Goal: Find specific page/section: Find specific page/section

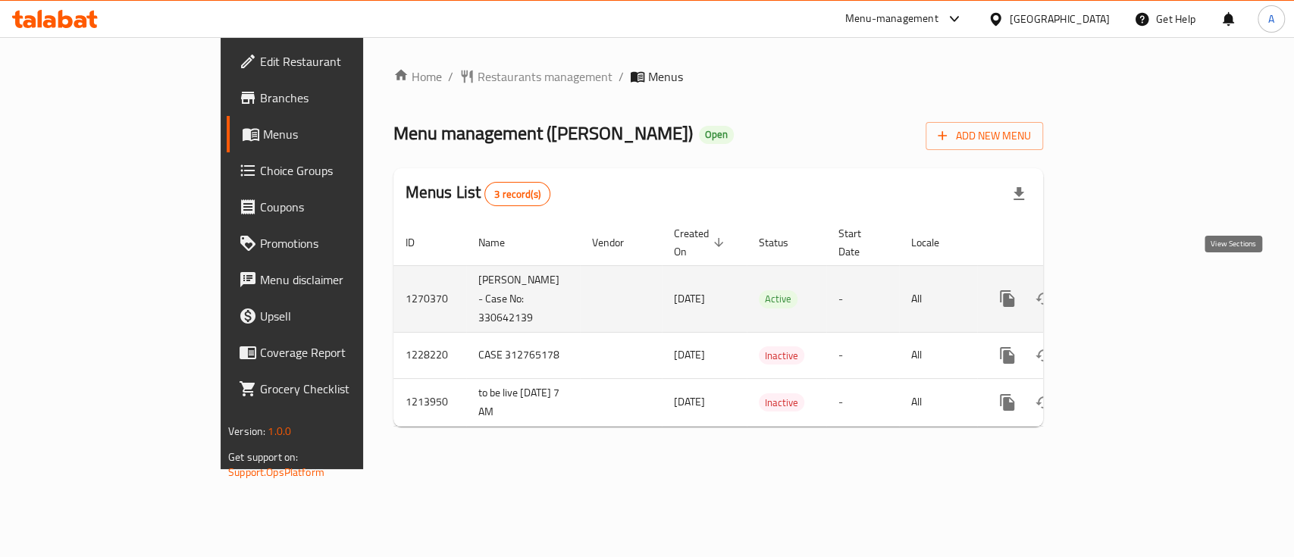
click at [1123, 292] on icon "enhanced table" at bounding box center [1117, 299] width 14 height 14
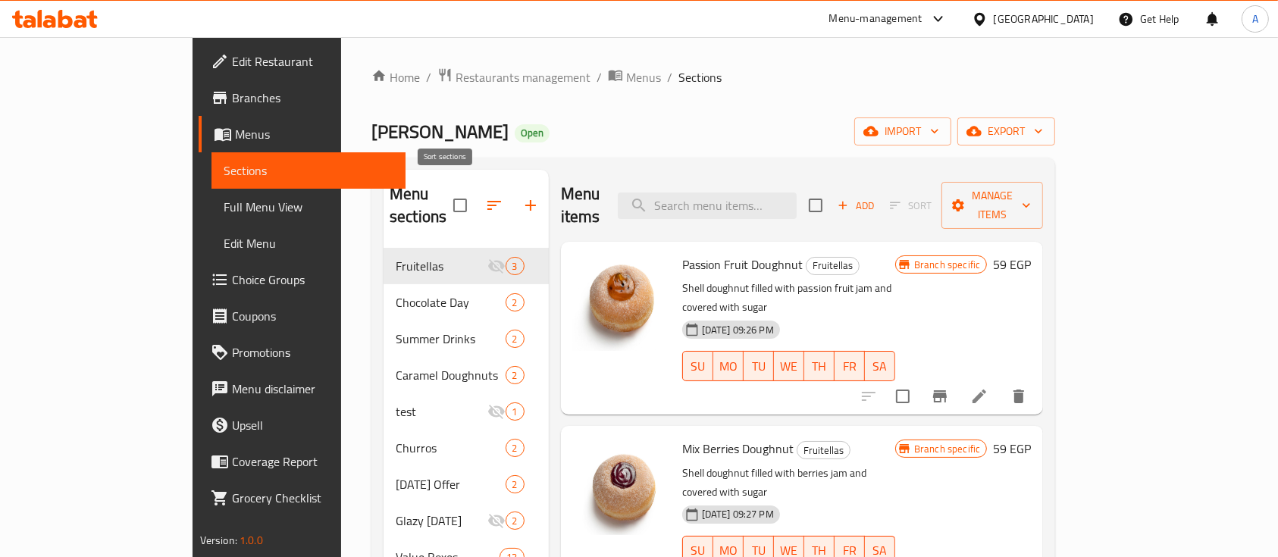
click at [476, 203] on button "button" at bounding box center [494, 205] width 36 height 36
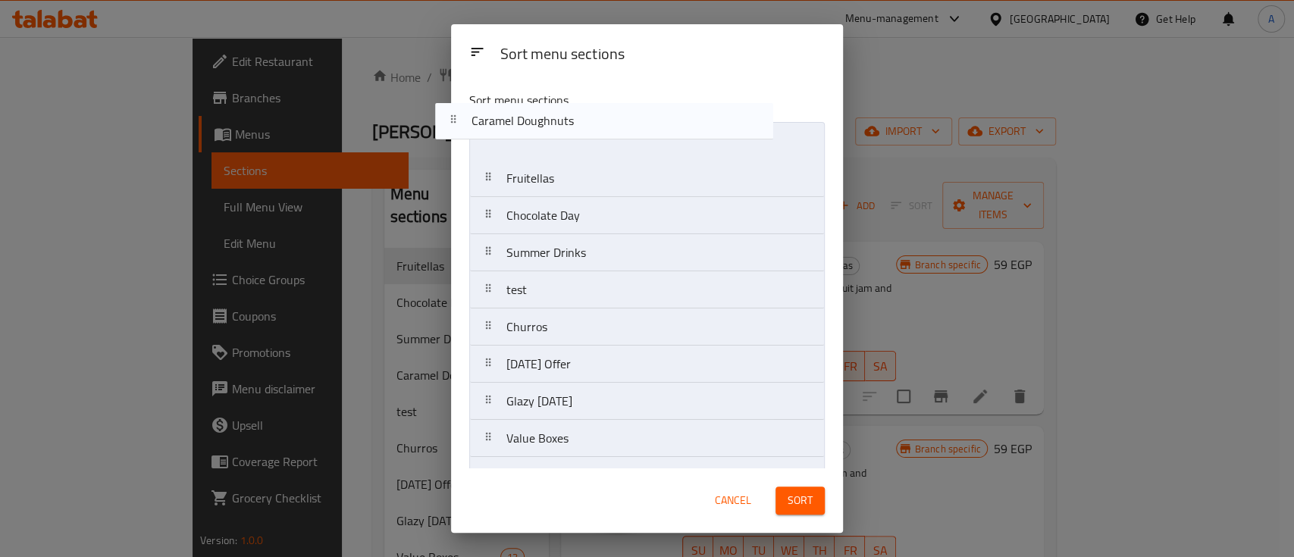
drag, startPoint x: 620, startPoint y: 262, endPoint x: 585, endPoint y: 127, distance: 139.4
click at [585, 127] on nav "Fruitellas Chocolate Day Summer Drinks Caramel Doughnuts test Churros [DATE] Of…" at bounding box center [647, 420] width 356 height 596
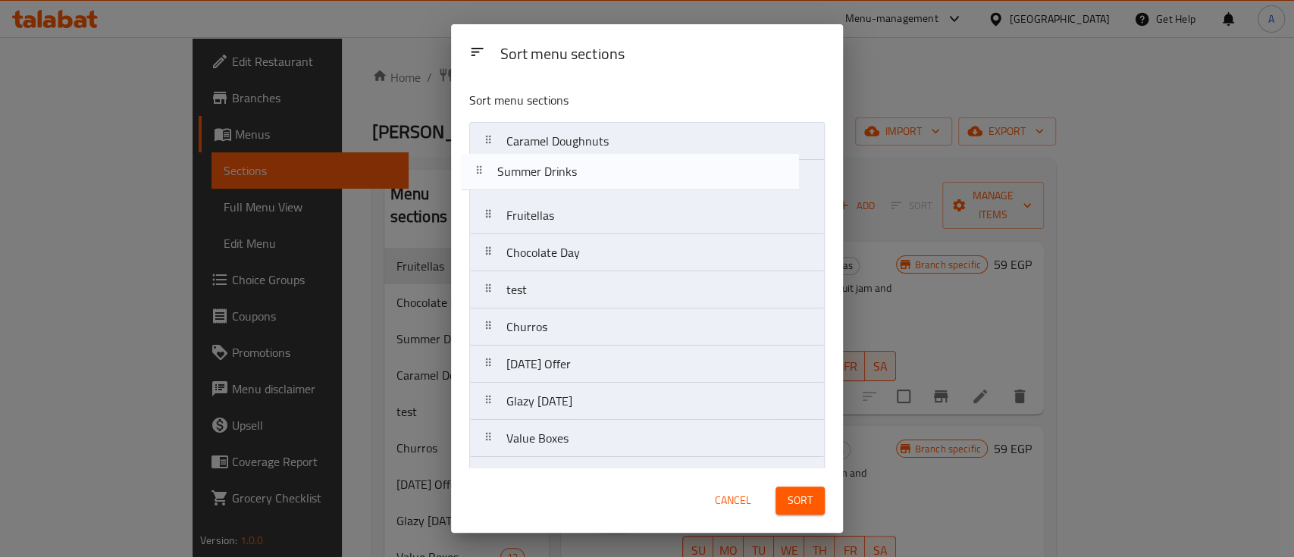
drag, startPoint x: 617, startPoint y: 256, endPoint x: 609, endPoint y: 166, distance: 90.5
click at [609, 166] on nav "Caramel Doughnuts Fruitellas Chocolate Day Summer Drinks test Churros [DATE] Of…" at bounding box center [647, 420] width 356 height 596
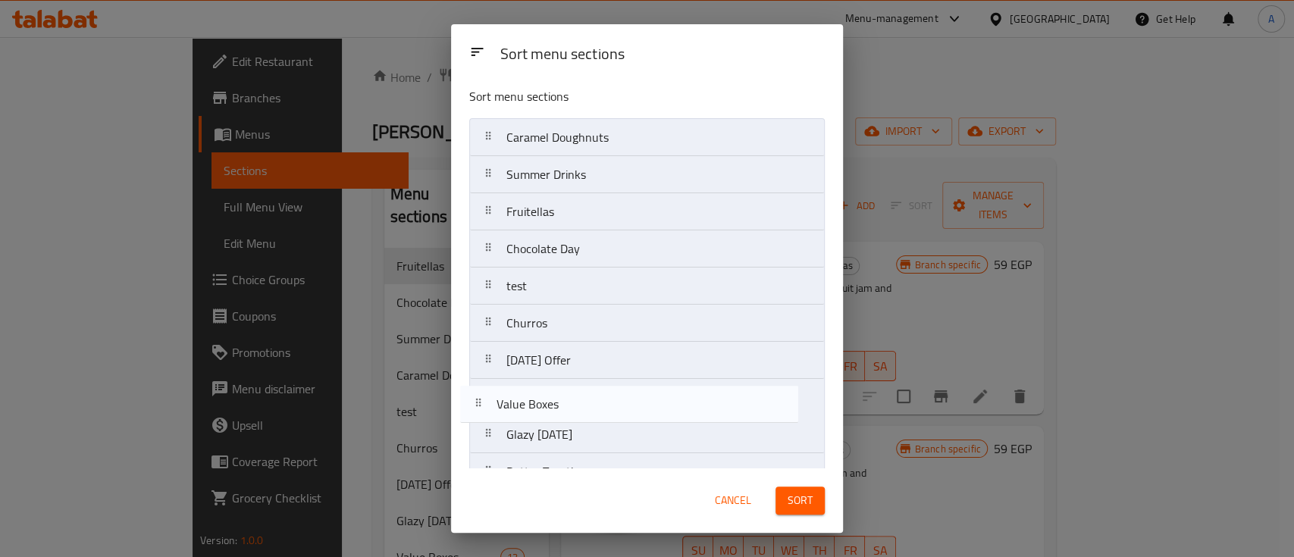
scroll to position [4, 0]
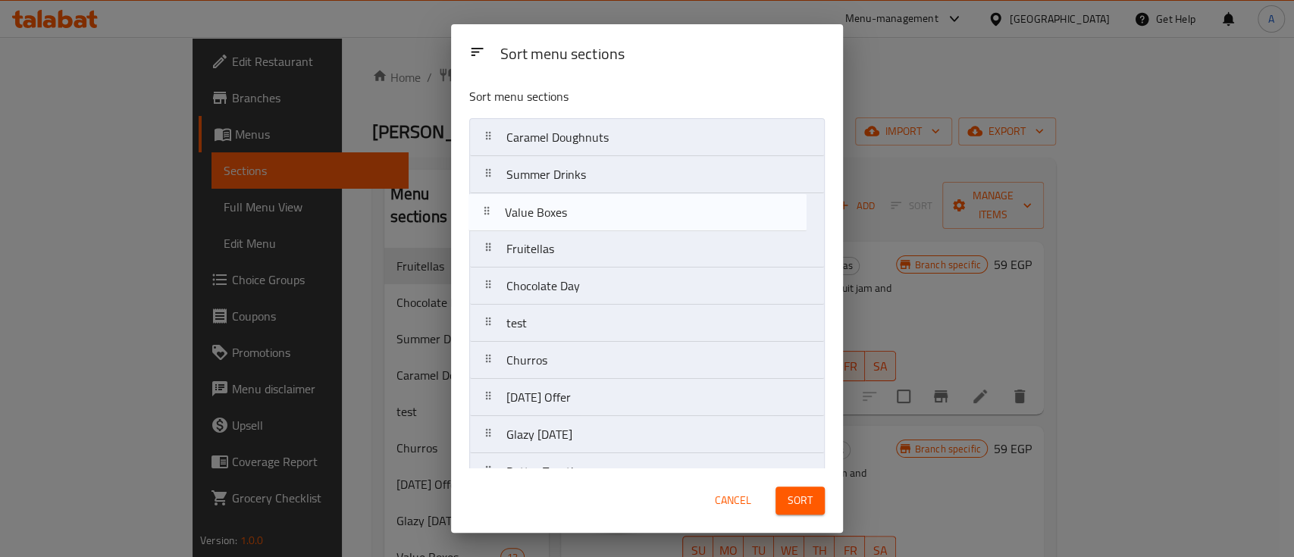
drag, startPoint x: 581, startPoint y: 446, endPoint x: 574, endPoint y: 209, distance: 236.6
click at [574, 209] on nav "Caramel Doughnuts Summer Drinks Fruitellas Chocolate Day test Churros [DATE] Of…" at bounding box center [647, 416] width 356 height 596
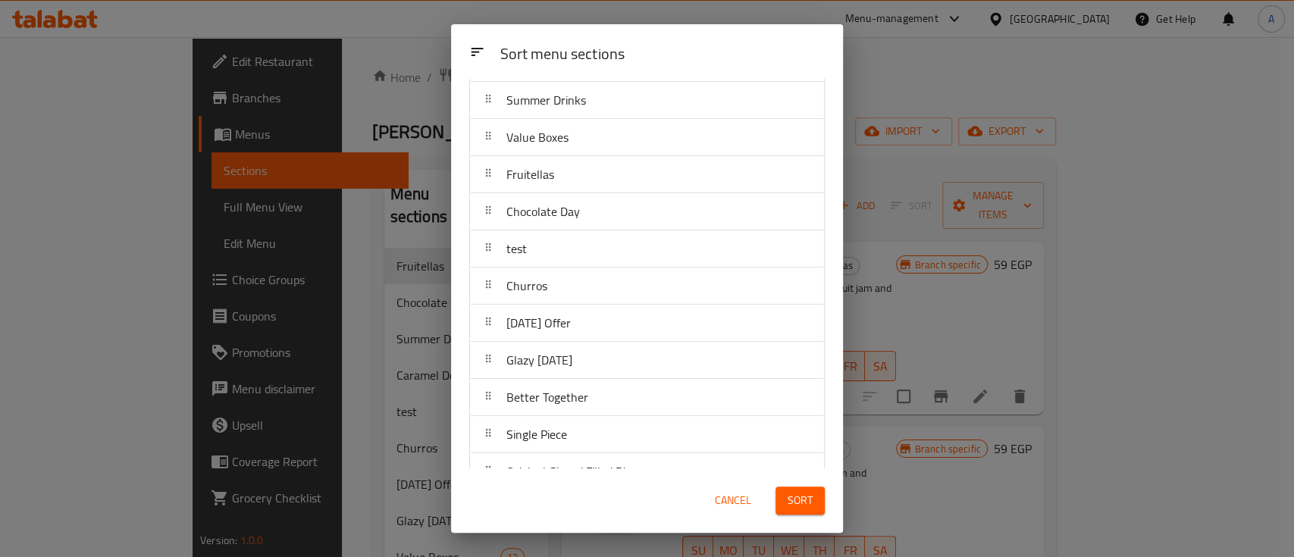
scroll to position [105, 0]
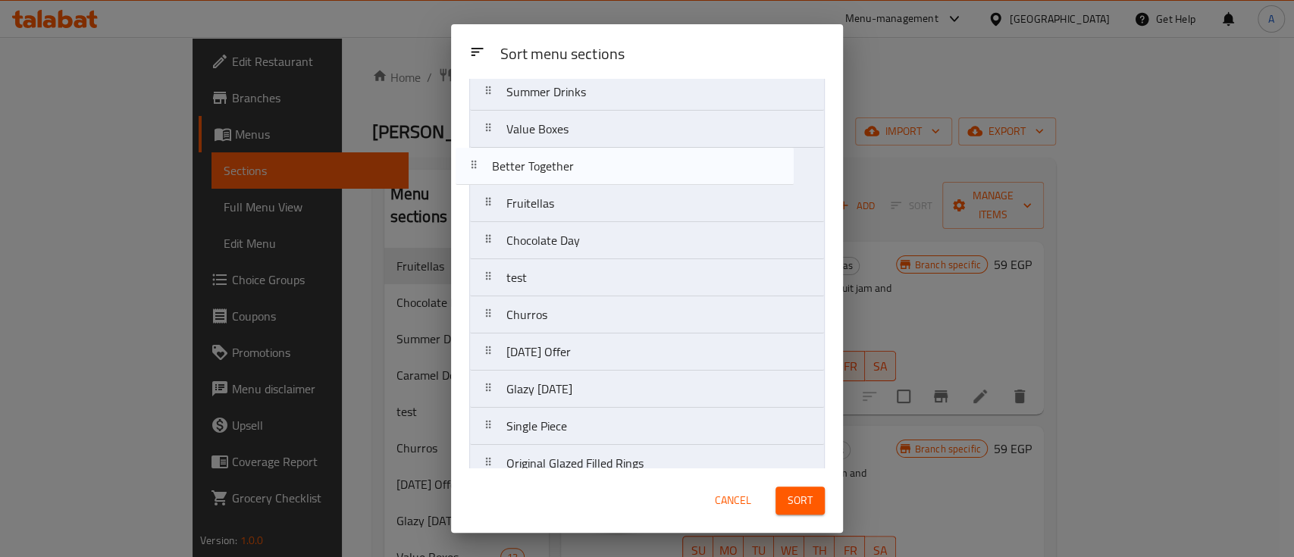
drag, startPoint x: 655, startPoint y: 372, endPoint x: 641, endPoint y: 149, distance: 223.3
click at [641, 149] on nav "Caramel Doughnuts Summer Drinks Value Boxes Fruitellas Chocolate Day test Churr…" at bounding box center [647, 334] width 356 height 596
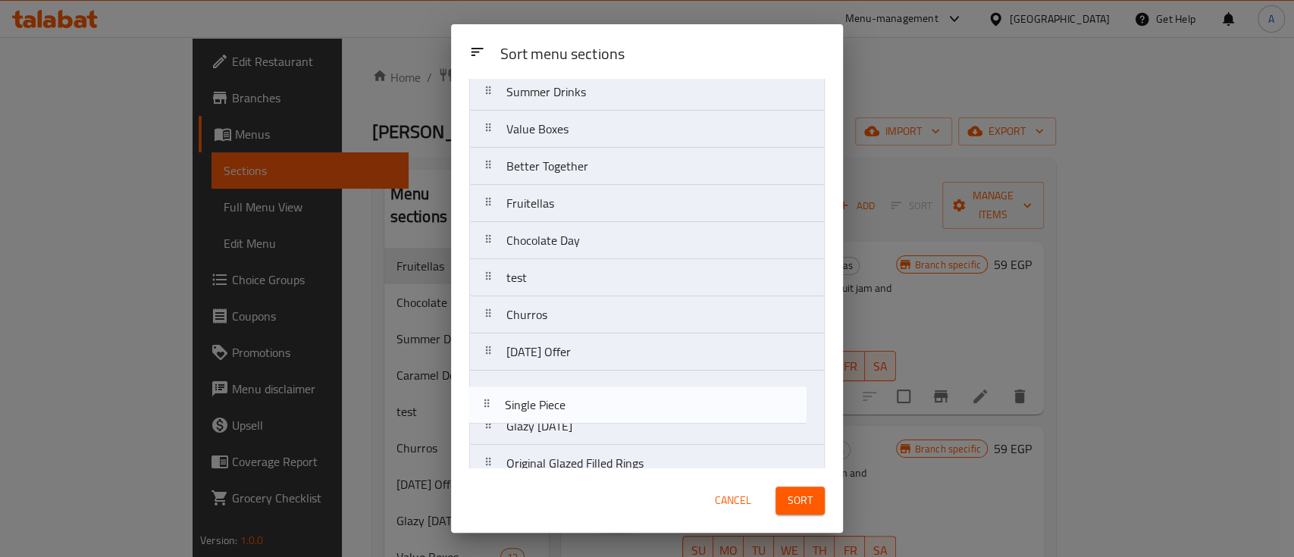
scroll to position [87, 0]
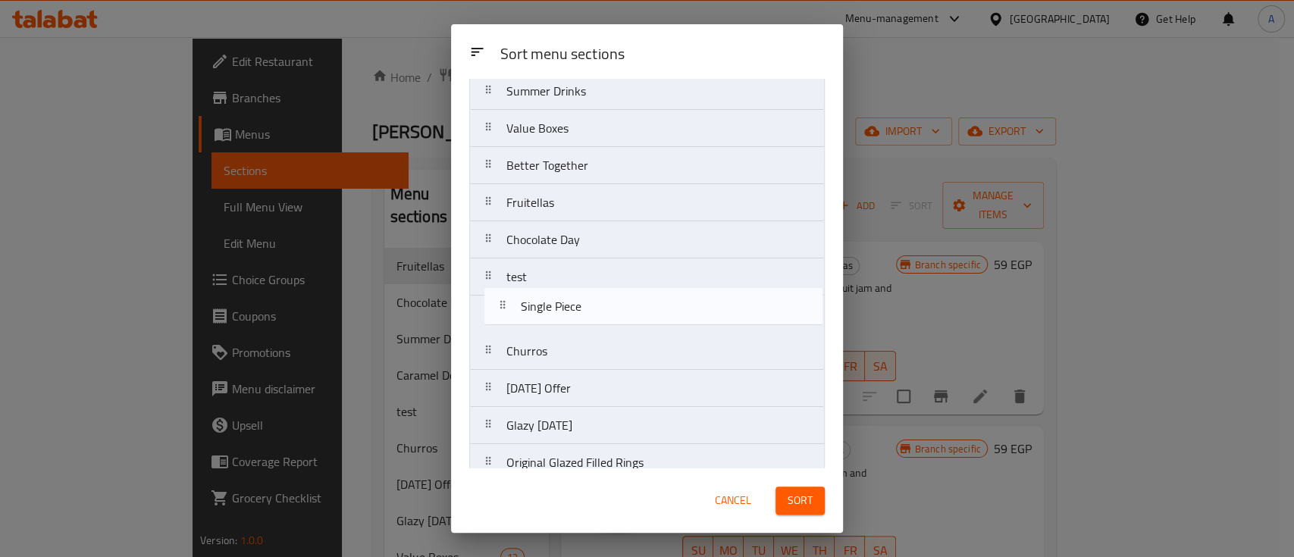
drag, startPoint x: 624, startPoint y: 423, endPoint x: 635, endPoint y: 240, distance: 183.8
click at [641, 268] on nav "Caramel Doughnuts Summer Drinks Value Boxes Better Together Fruitellas Chocolat…" at bounding box center [647, 333] width 356 height 596
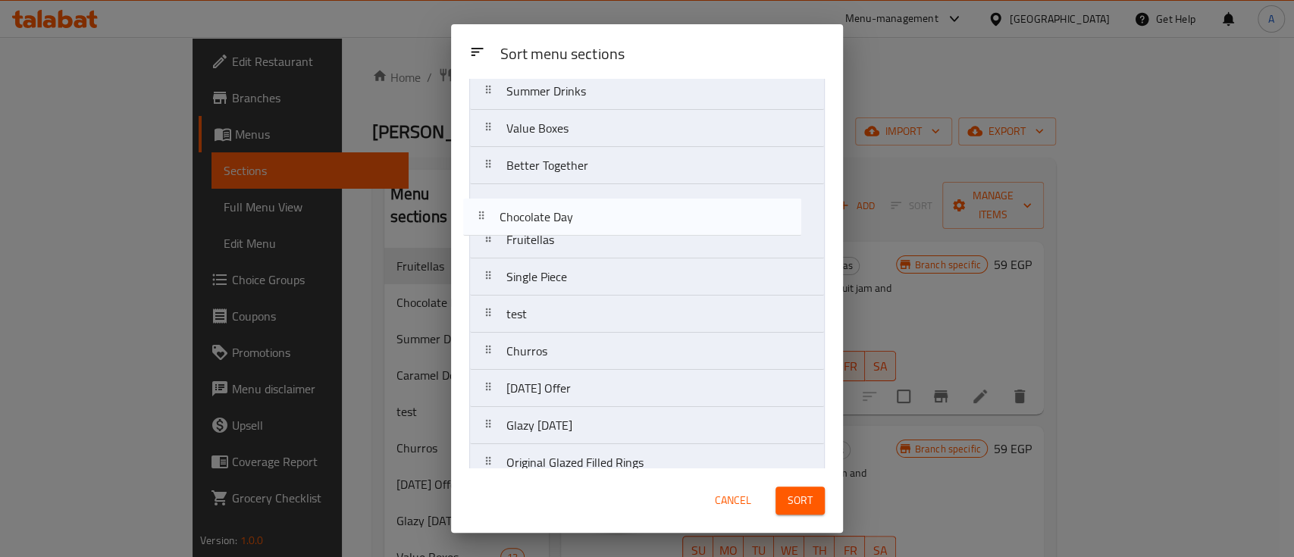
drag, startPoint x: 630, startPoint y: 219, endPoint x: 622, endPoint y: 195, distance: 25.4
drag, startPoint x: 618, startPoint y: 282, endPoint x: 597, endPoint y: 197, distance: 87.5
click at [597, 197] on nav "Caramel Doughnuts Summer Drinks Value Boxes Better Together Chocolate Day Fruit…" at bounding box center [647, 333] width 356 height 596
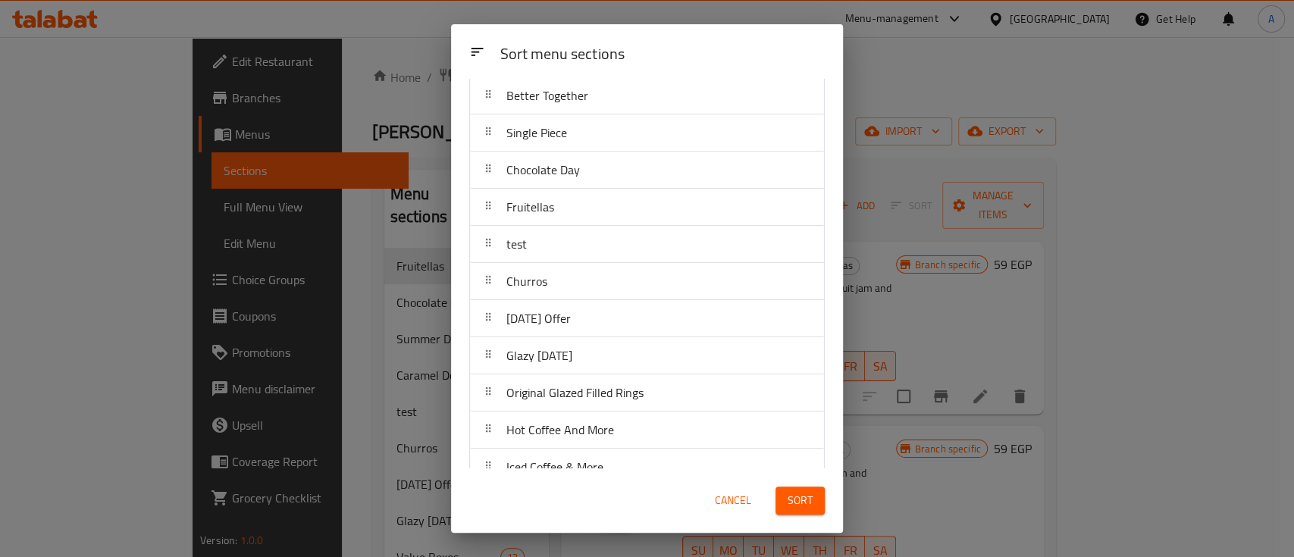
scroll to position [188, 0]
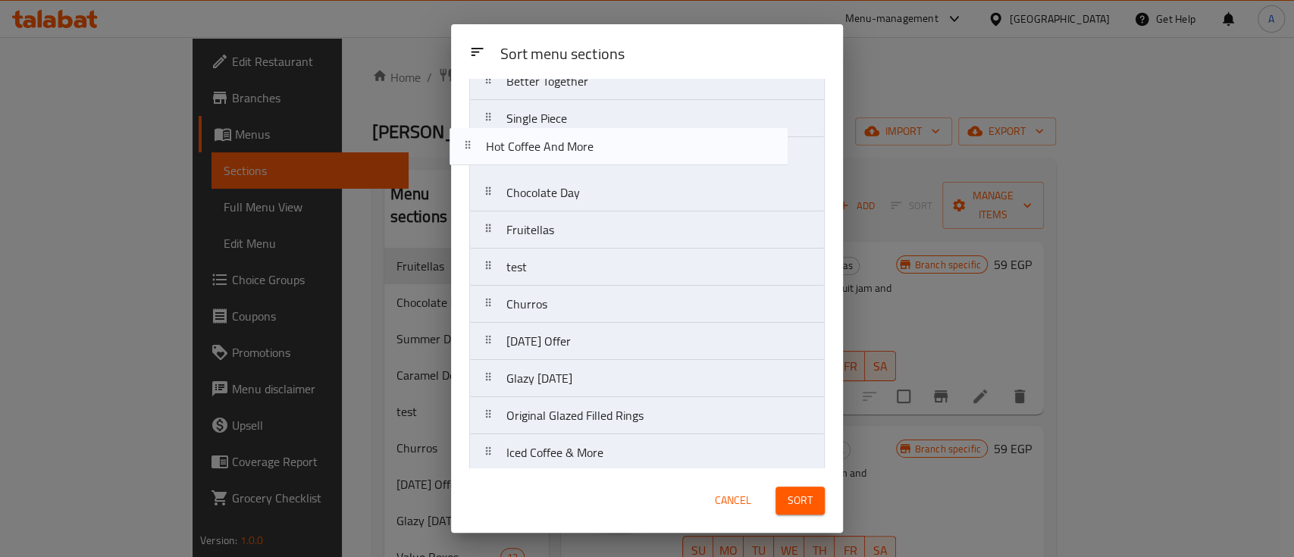
drag, startPoint x: 600, startPoint y: 408, endPoint x: 574, endPoint y: 143, distance: 266.6
click at [574, 143] on nav "Caramel Doughnuts Summer Drinks Value Boxes Better Together Single Piece Chocol…" at bounding box center [647, 249] width 356 height 596
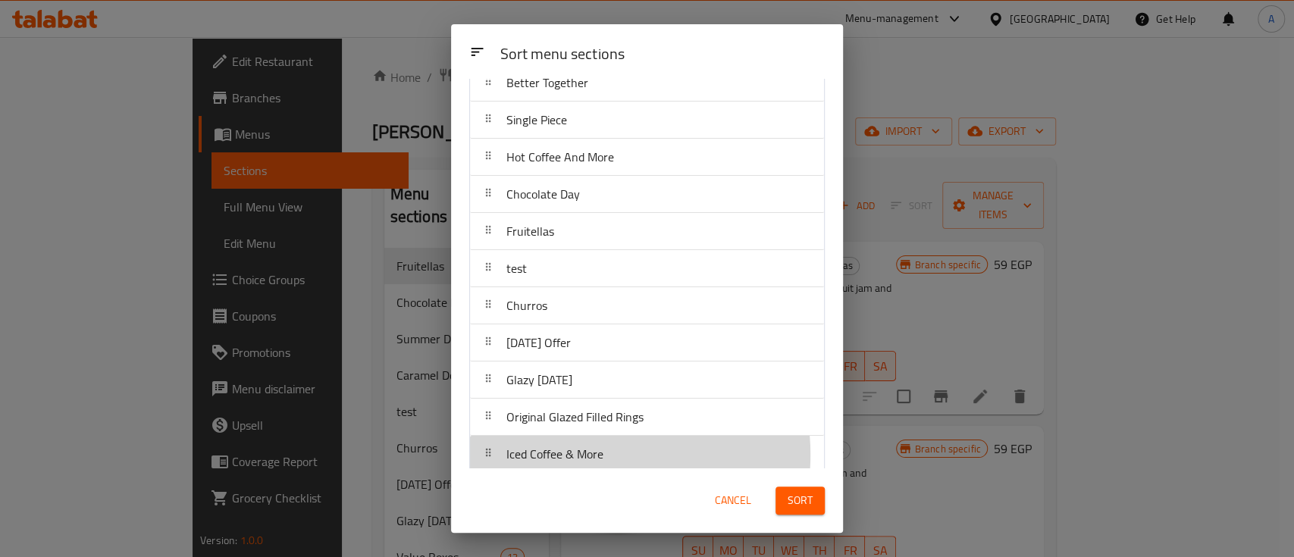
scroll to position [173, 0]
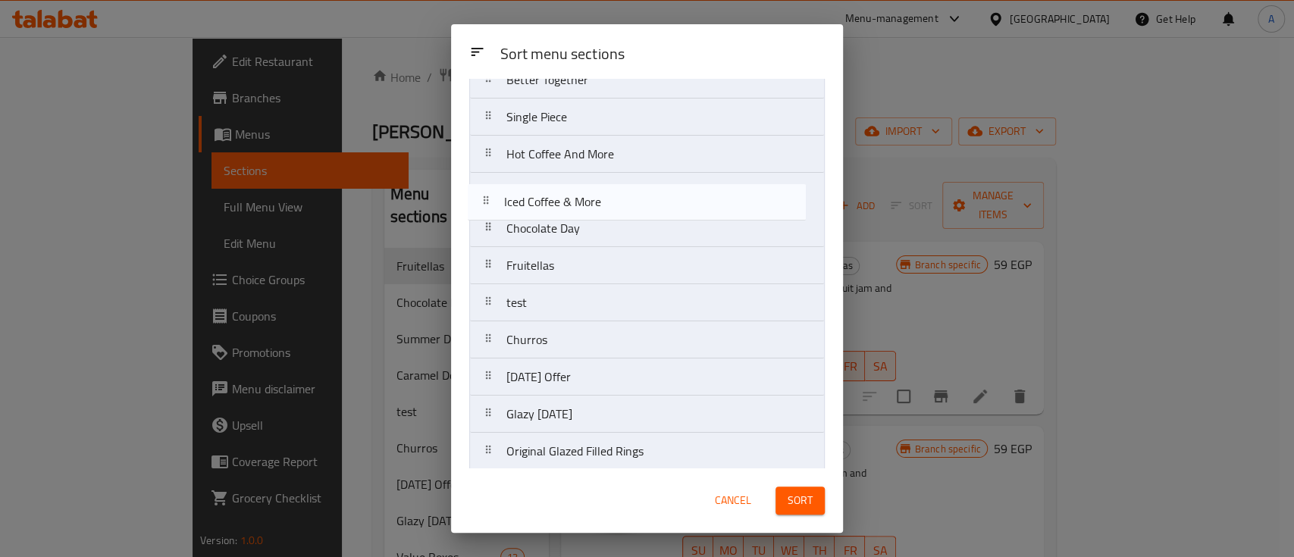
drag, startPoint x: 576, startPoint y: 454, endPoint x: 569, endPoint y: 177, distance: 276.8
click at [569, 177] on nav "Caramel Doughnuts Summer Drinks Value Boxes Better Together Single Piece Hot Co…" at bounding box center [647, 247] width 356 height 596
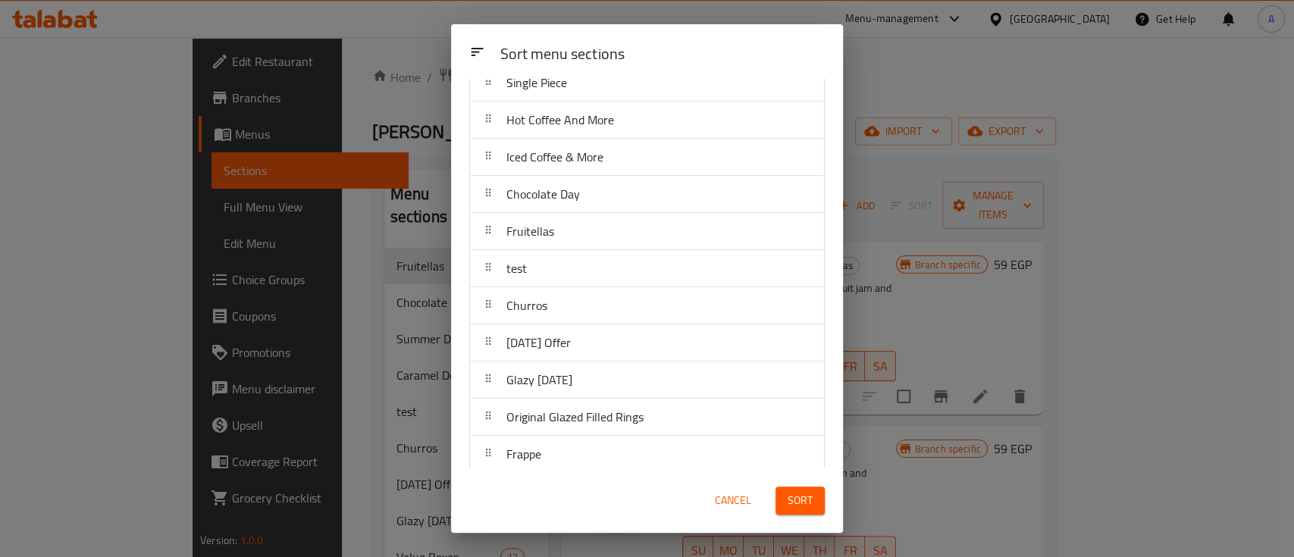
scroll to position [254, 0]
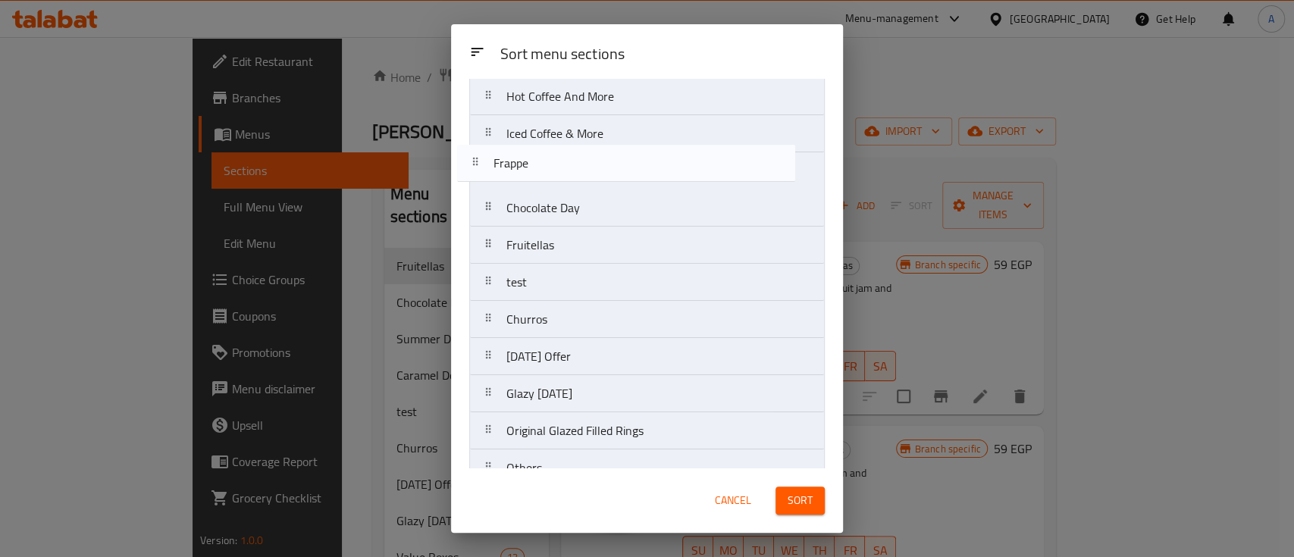
drag, startPoint x: 603, startPoint y: 403, endPoint x: 595, endPoint y: 146, distance: 257.9
click at [595, 146] on nav "Caramel Doughnuts Summer Drinks Value Boxes Better Together Single Piece Hot Co…" at bounding box center [647, 190] width 356 height 596
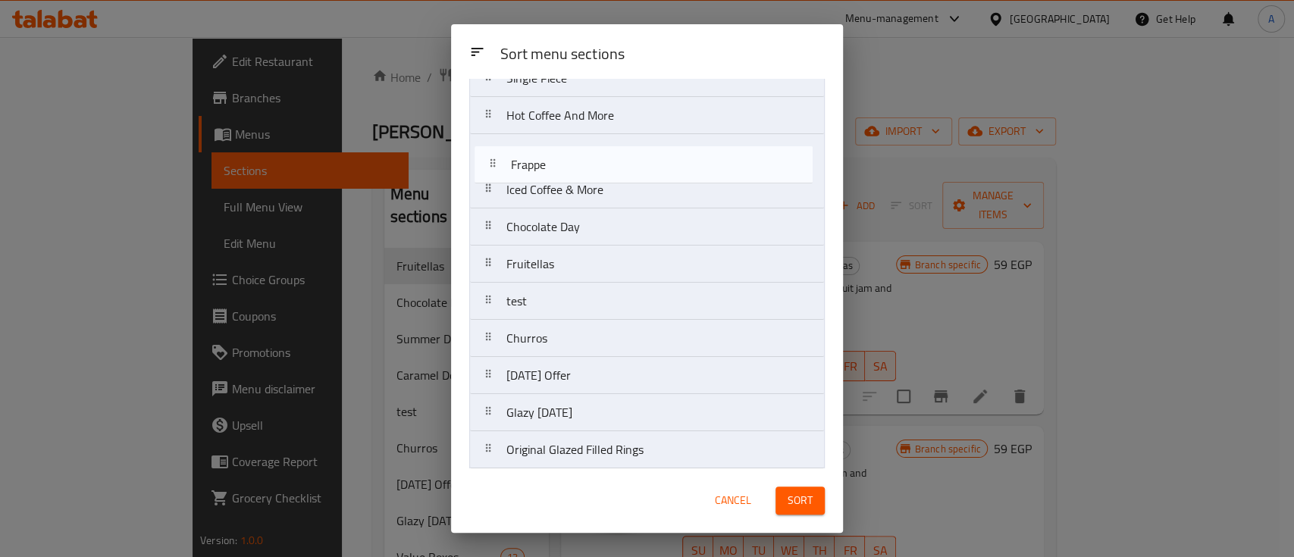
scroll to position [208, 0]
drag, startPoint x: 594, startPoint y: 145, endPoint x: 603, endPoint y: 196, distance: 51.6
click at [603, 196] on nav "Caramel Doughnuts Summer Drinks Value Boxes Better Together Single Piece Hot Co…" at bounding box center [647, 212] width 356 height 596
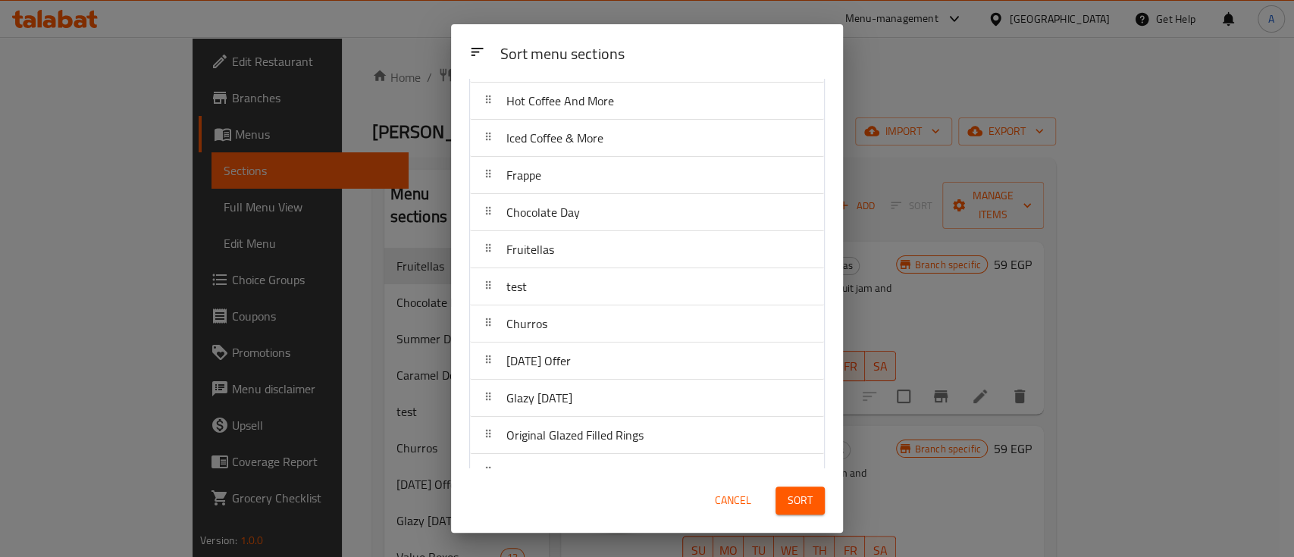
scroll to position [254, 0]
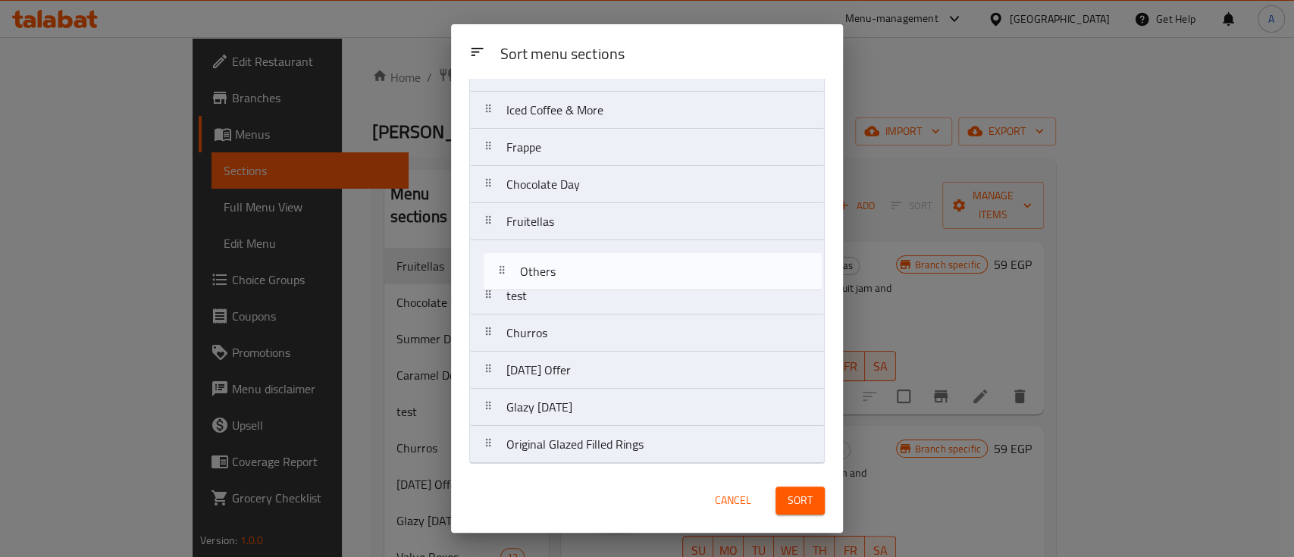
drag, startPoint x: 568, startPoint y: 455, endPoint x: 575, endPoint y: 203, distance: 251.8
click at [578, 218] on nav "Caramel Doughnuts Summer Drinks Value Boxes Better Together Single Piece Hot Co…" at bounding box center [647, 166] width 356 height 596
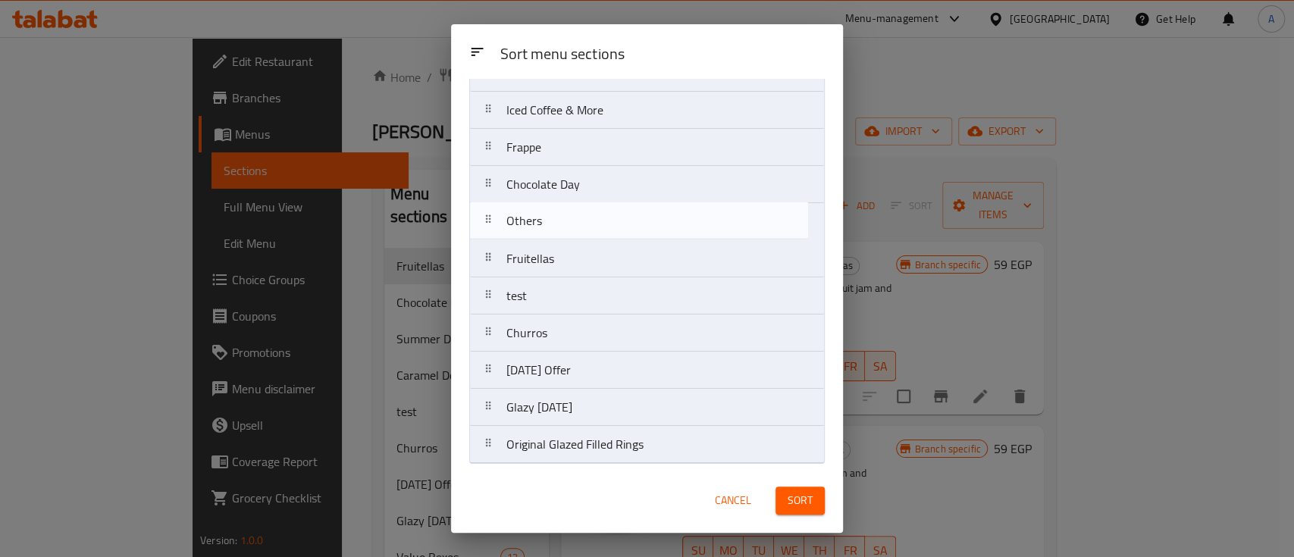
click at [572, 199] on nav "Caramel Doughnuts Summer Drinks Value Boxes Better Together Single Piece Hot Co…" at bounding box center [647, 166] width 356 height 596
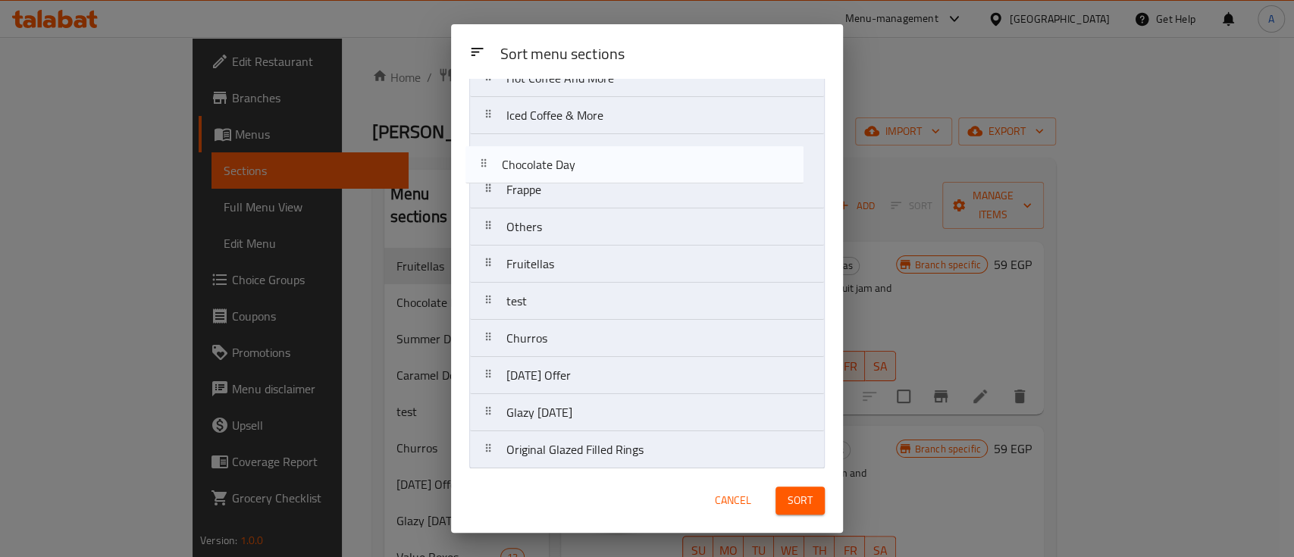
drag, startPoint x: 559, startPoint y: 178, endPoint x: 554, endPoint y: 158, distance: 21.1
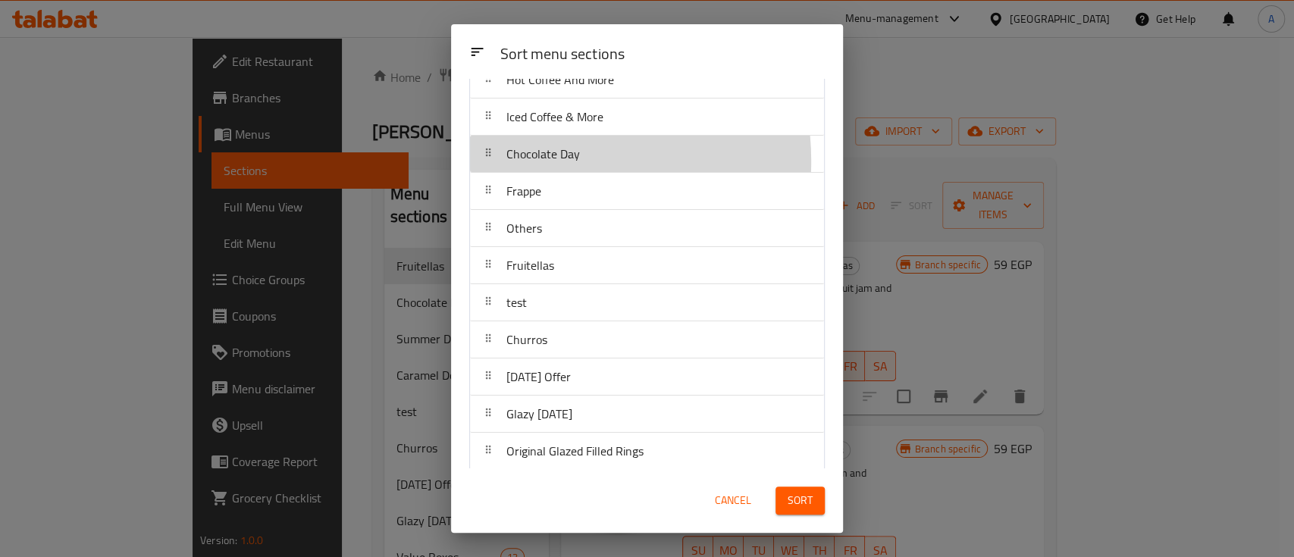
scroll to position [243, 0]
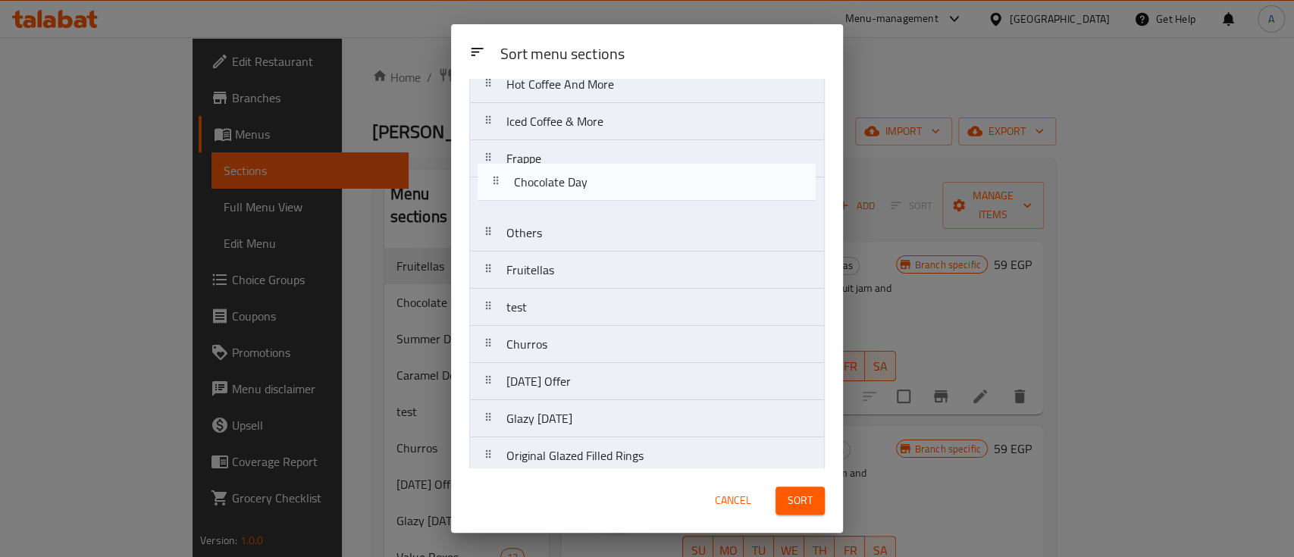
drag, startPoint x: 549, startPoint y: 160, endPoint x: 558, endPoint y: 199, distance: 39.7
click at [558, 199] on nav "Caramel Doughnuts Summer Drinks Value Boxes Better Together Single Piece Hot Co…" at bounding box center [647, 177] width 356 height 596
drag, startPoint x: 553, startPoint y: 237, endPoint x: 550, endPoint y: 187, distance: 49.4
click at [550, 187] on nav "Caramel Doughnuts Summer Drinks Value Boxes Better Together Single Piece Hot Co…" at bounding box center [647, 177] width 356 height 596
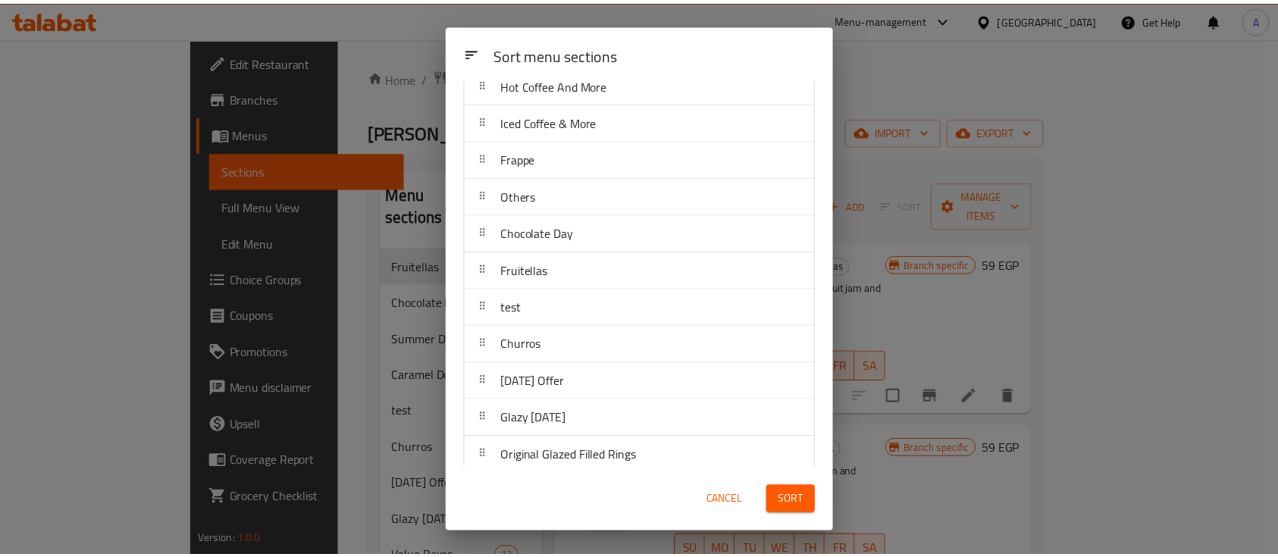
scroll to position [0, 0]
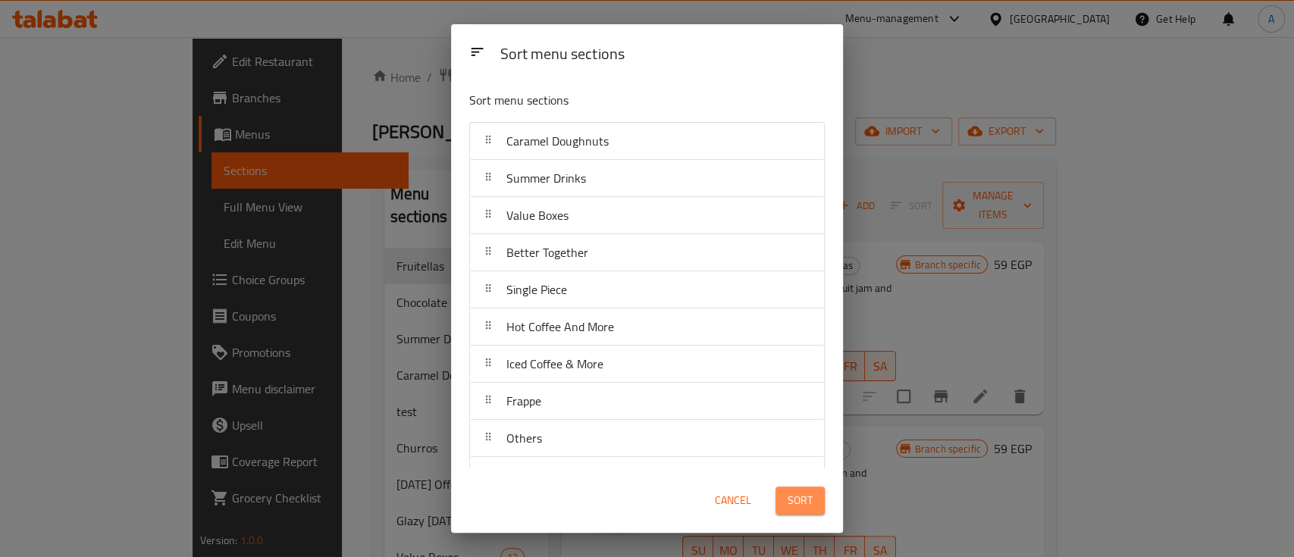
click at [797, 497] on span "Sort" at bounding box center [800, 500] width 25 height 19
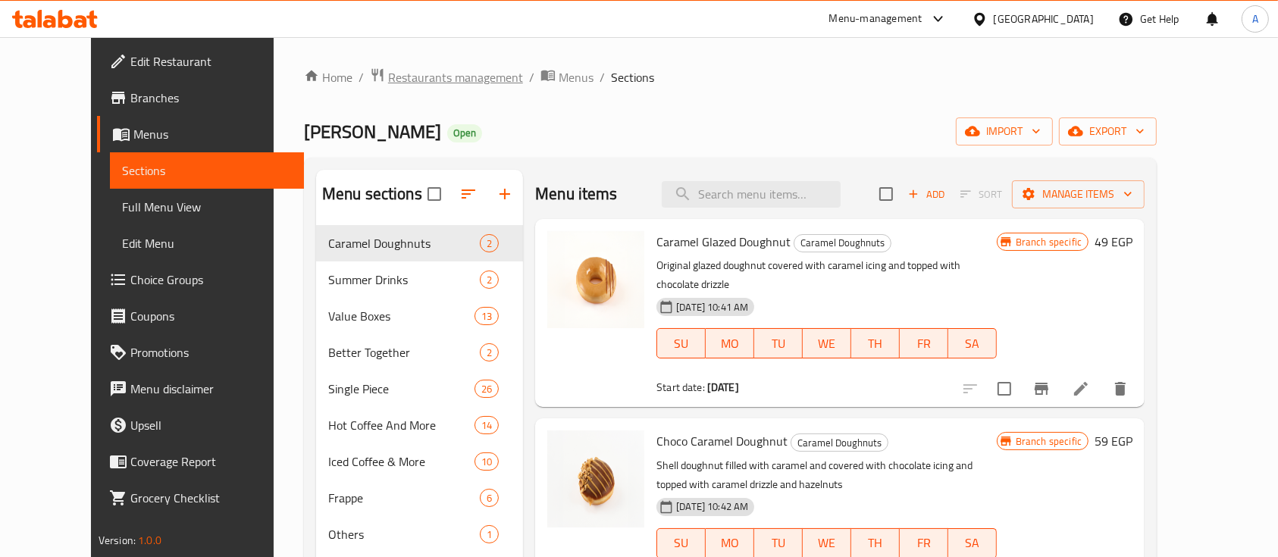
click at [431, 69] on span "Restaurants management" at bounding box center [455, 77] width 135 height 18
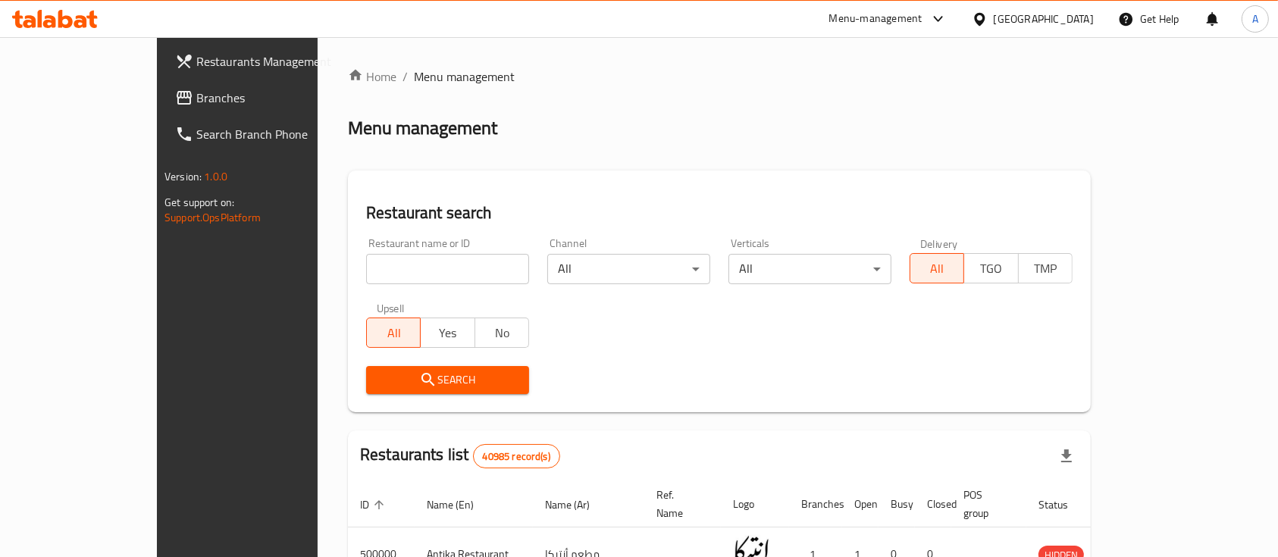
click at [1076, 16] on div "[GEOGRAPHIC_DATA]" at bounding box center [1044, 19] width 100 height 17
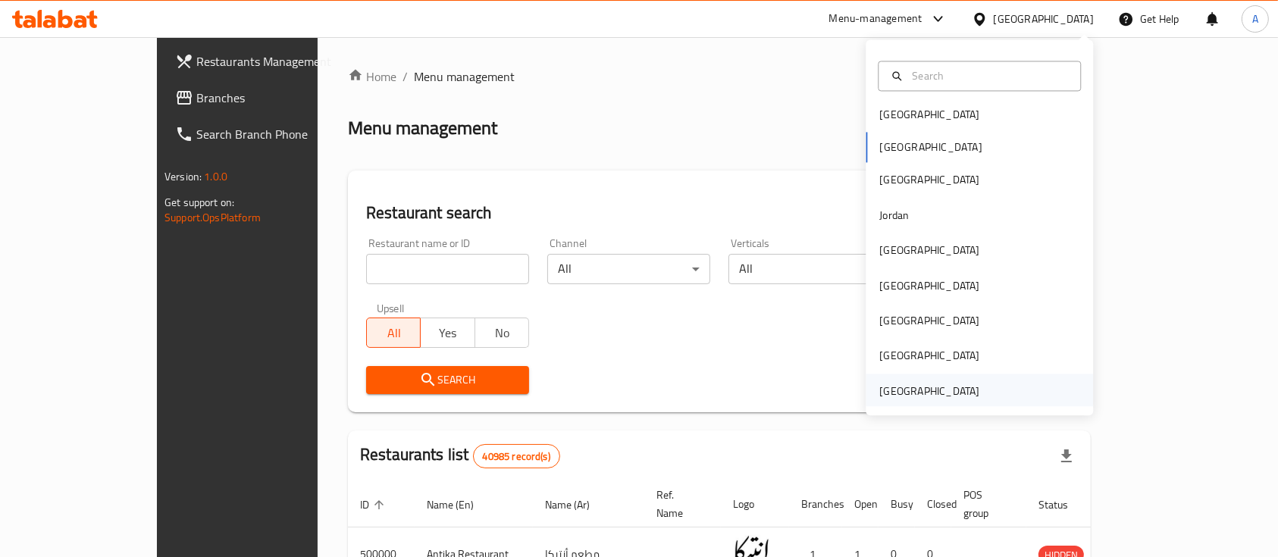
scroll to position [8, 0]
click at [938, 383] on div "[GEOGRAPHIC_DATA]" at bounding box center [929, 389] width 100 height 17
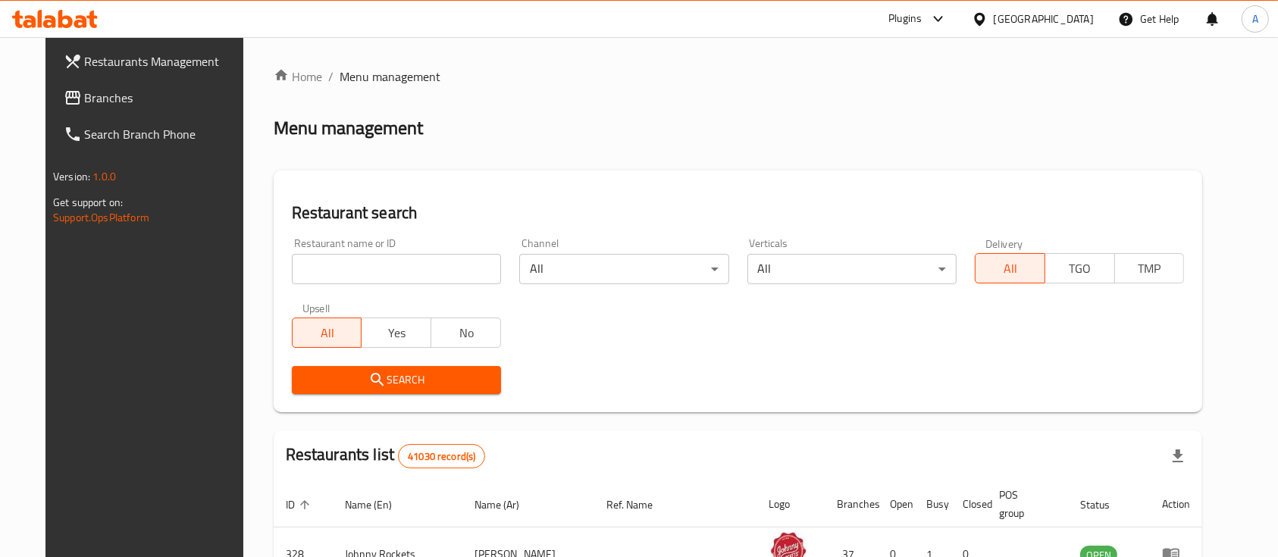
click at [425, 264] on input "search" at bounding box center [396, 269] width 209 height 30
type input "[PERSON_NAME]"
click button "Search" at bounding box center [396, 380] width 209 height 28
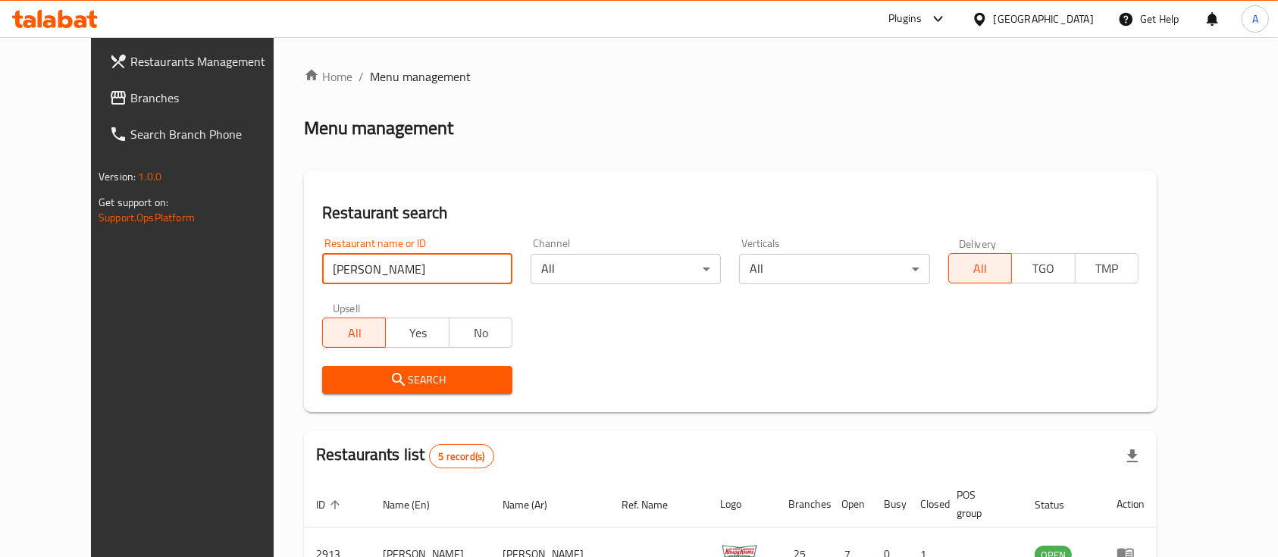
click at [1038, 14] on div "[GEOGRAPHIC_DATA]" at bounding box center [1044, 19] width 100 height 17
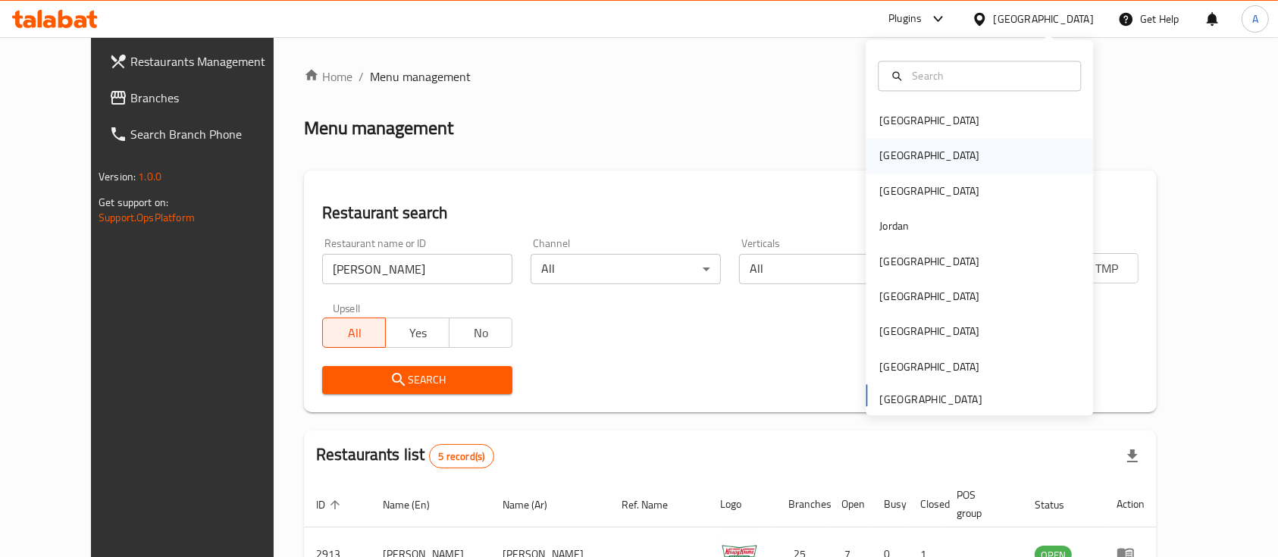
click at [893, 155] on div "[GEOGRAPHIC_DATA]" at bounding box center [929, 156] width 124 height 35
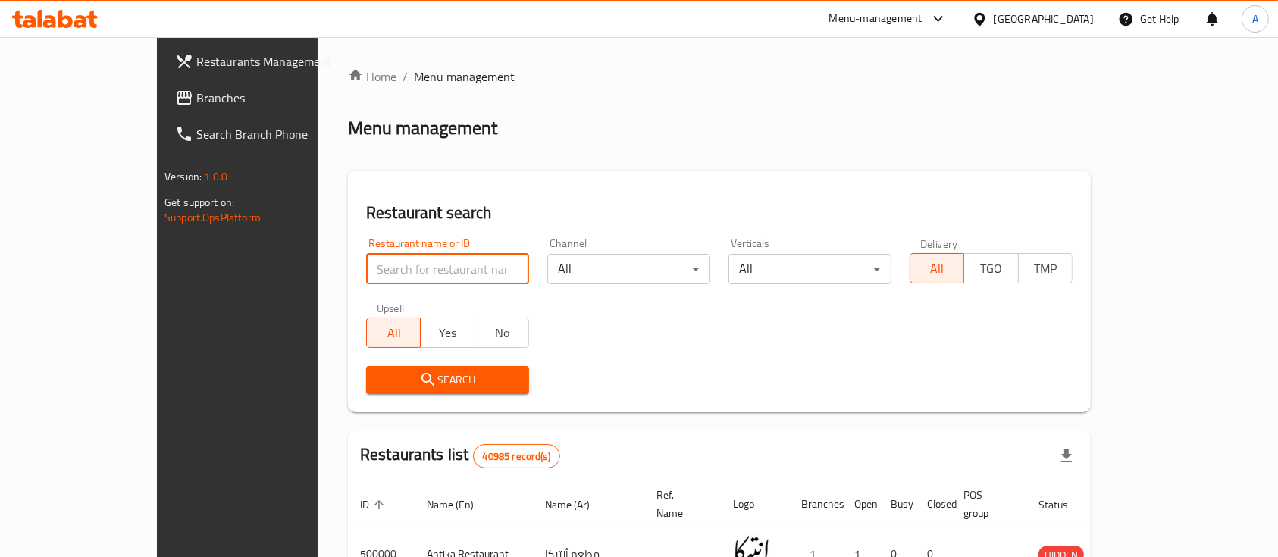
click at [366, 265] on input "search" at bounding box center [447, 269] width 163 height 30
paste input "649373"
type input "649373"
click button "Search" at bounding box center [447, 380] width 163 height 28
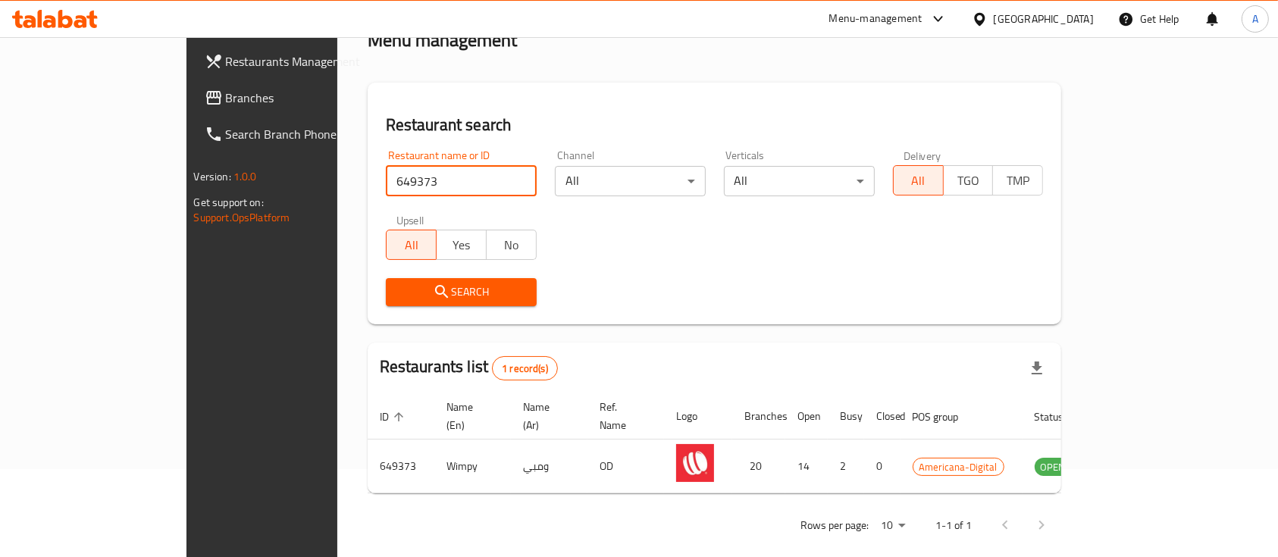
scroll to position [89, 0]
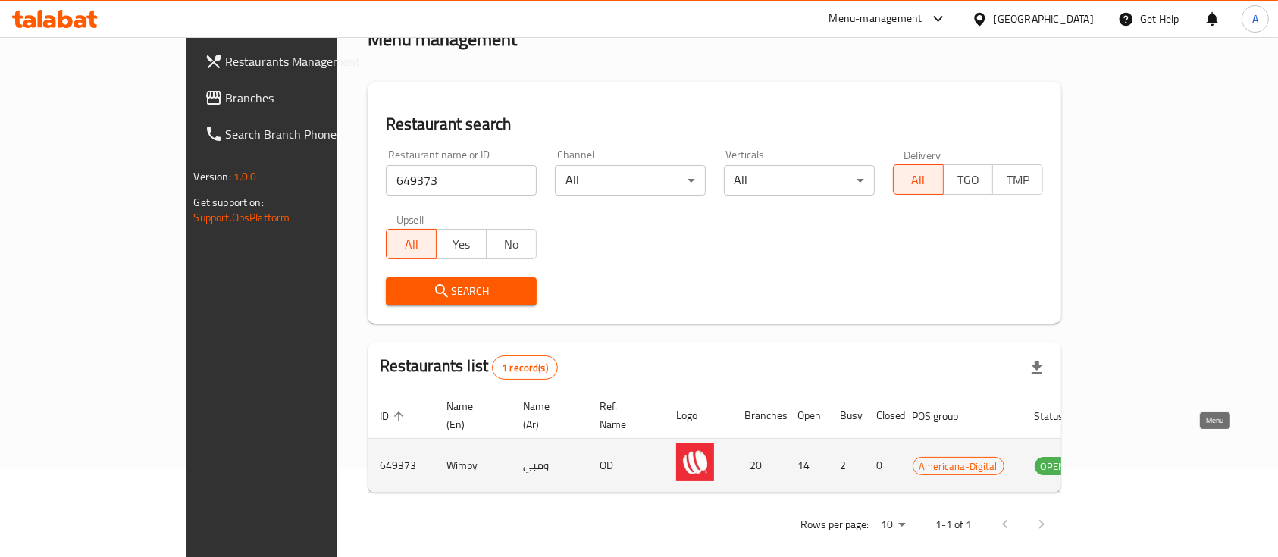
click at [1133, 456] on icon "enhanced table" at bounding box center [1123, 465] width 18 height 18
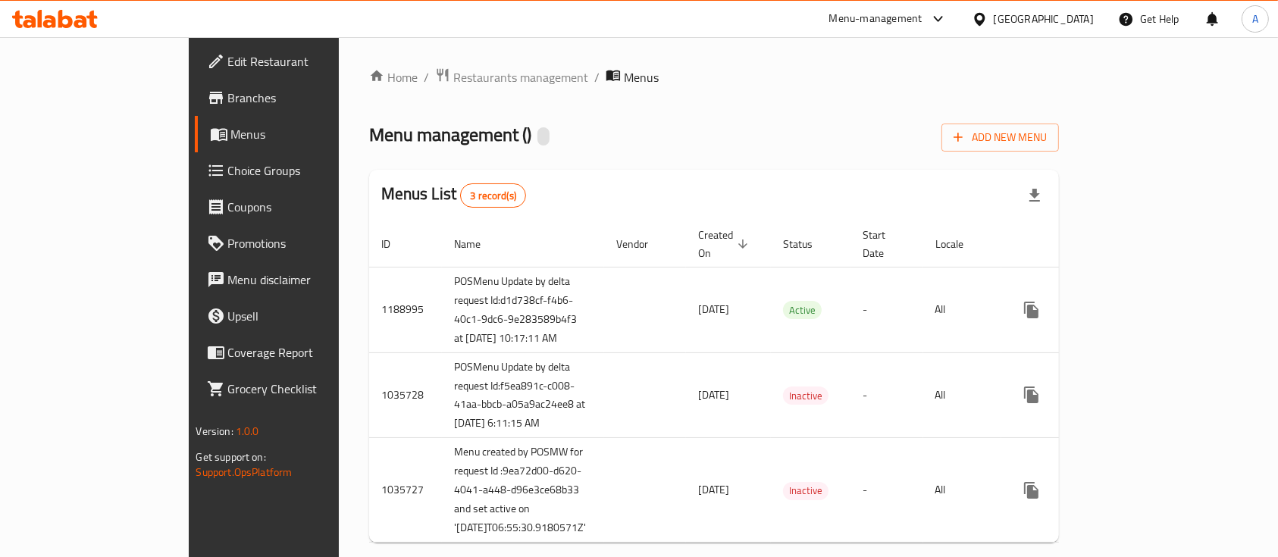
click at [228, 97] on span "Branches" at bounding box center [309, 98] width 162 height 18
